Goal: Transaction & Acquisition: Purchase product/service

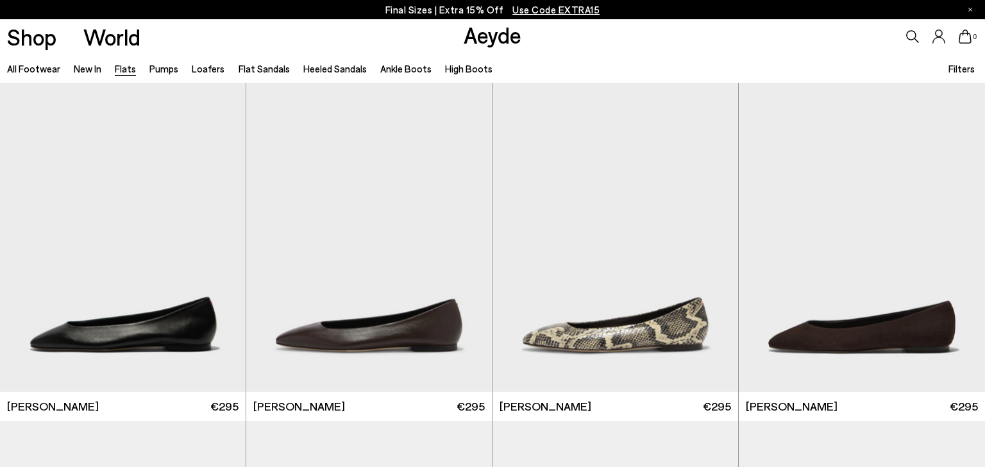
click at [956, 70] on span "Filters" at bounding box center [961, 69] width 26 height 12
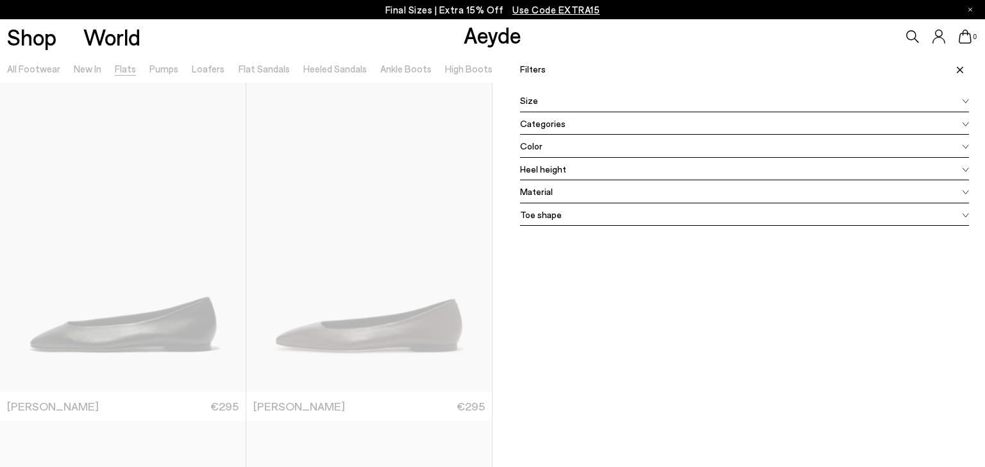
click at [532, 146] on span "Color" at bounding box center [531, 145] width 22 height 13
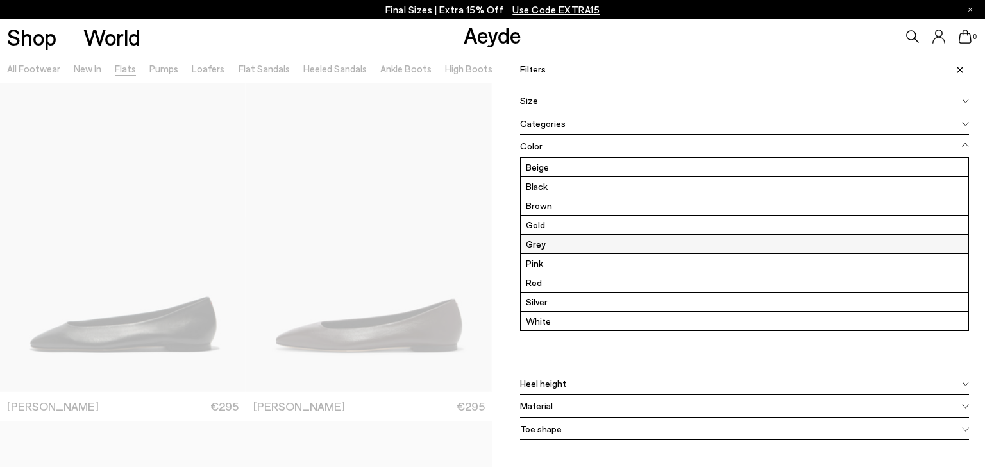
click at [533, 241] on label "Grey" at bounding box center [745, 244] width 448 height 19
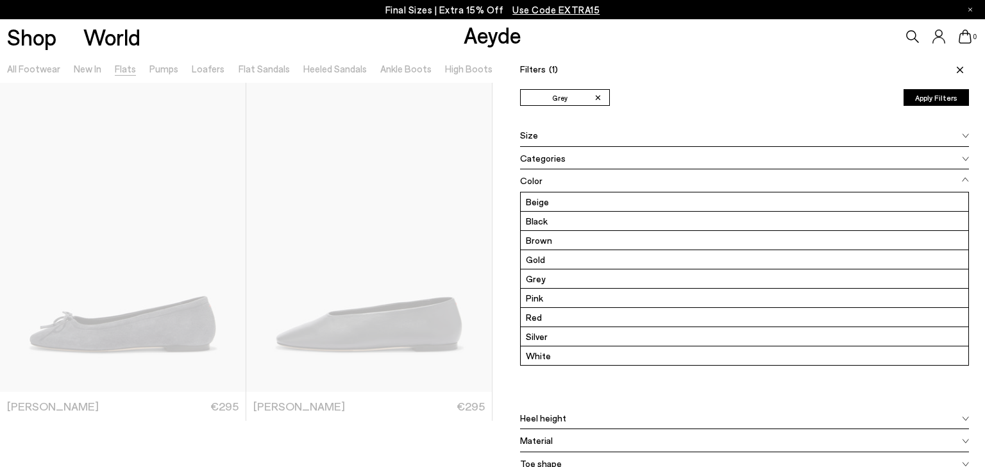
click at [951, 97] on button "Apply Filters" at bounding box center [936, 97] width 65 height 17
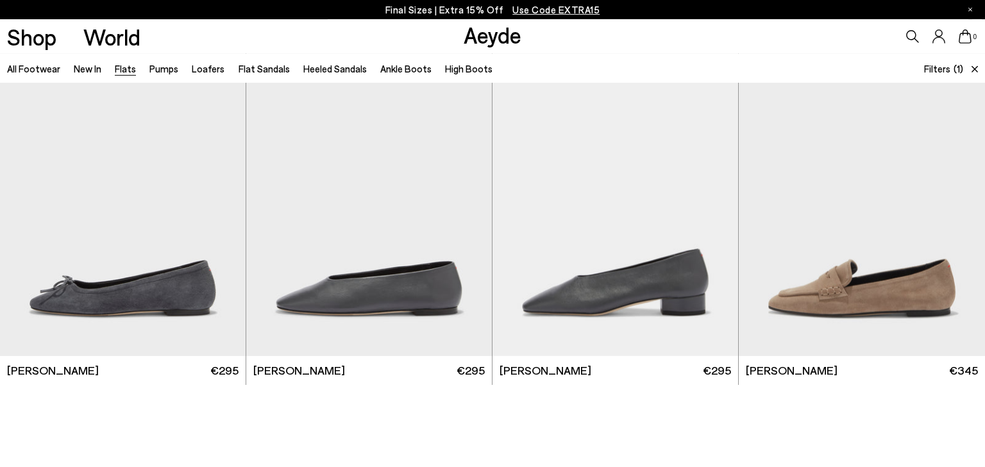
scroll to position [69, 0]
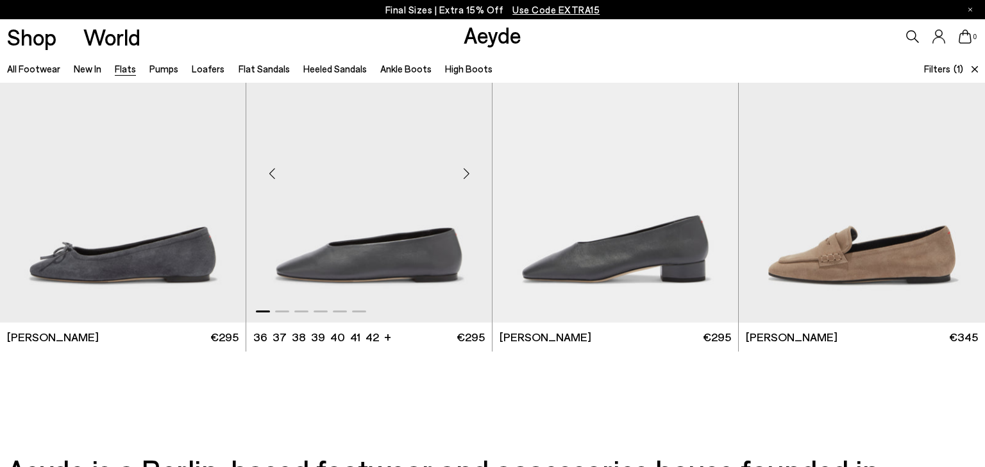
click at [415, 205] on img "1 / 6" at bounding box center [369, 167] width 246 height 308
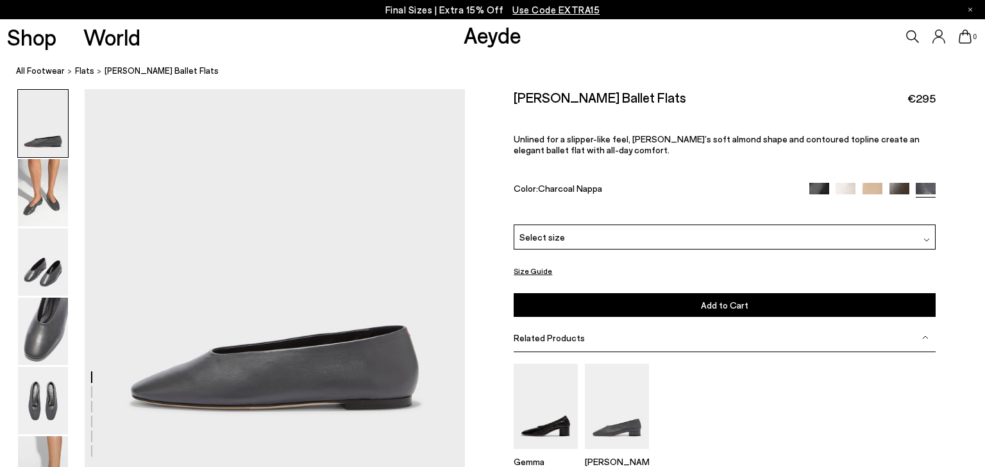
click at [559, 240] on span "Select size" at bounding box center [542, 236] width 46 height 13
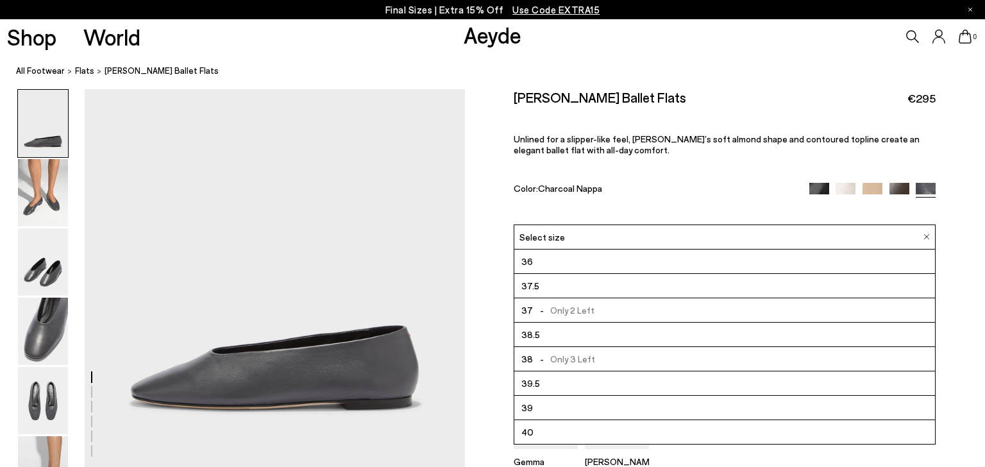
click at [559, 240] on span "Select size" at bounding box center [542, 236] width 46 height 13
